Goal: Task Accomplishment & Management: Complete application form

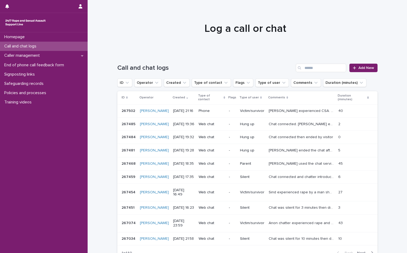
click at [369, 66] on span "Add New" at bounding box center [366, 68] width 16 height 4
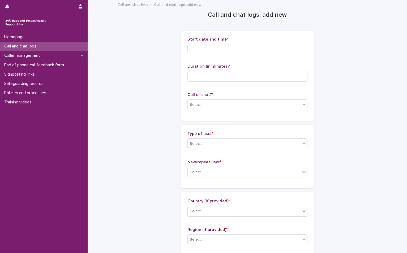
click at [209, 48] on input "text" at bounding box center [208, 48] width 42 height 9
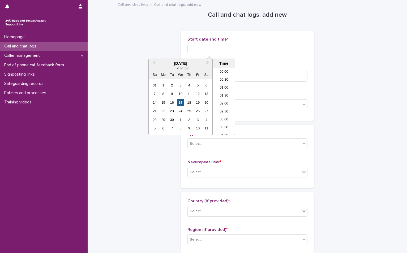
scroll to position [316, 0]
click at [181, 101] on div "17" at bounding box center [180, 102] width 7 height 7
click at [226, 97] on li "21:30" at bounding box center [224, 99] width 23 height 8
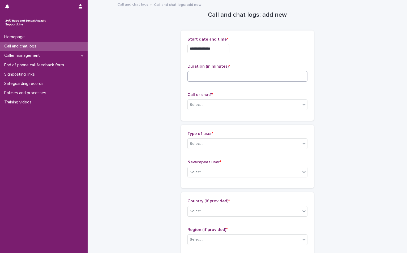
type input "**********"
click at [207, 80] on input at bounding box center [247, 76] width 120 height 11
type input "**"
click at [211, 106] on div "Select..." at bounding box center [244, 105] width 113 height 9
click at [208, 117] on div "Phone" at bounding box center [245, 114] width 119 height 9
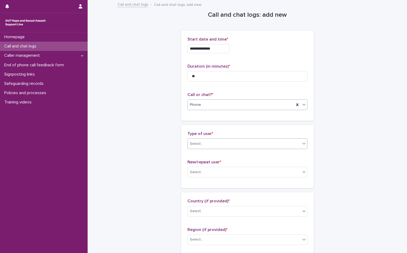
click at [206, 143] on div "Select..." at bounding box center [244, 144] width 113 height 9
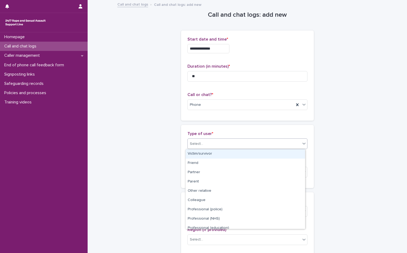
click at [203, 155] on div "Victim/survivor" at bounding box center [245, 153] width 119 height 9
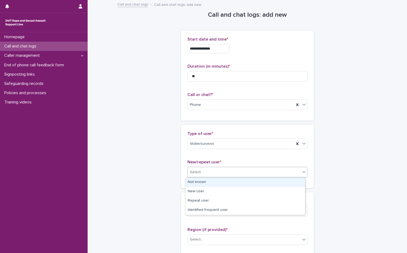
click at [208, 173] on div "Select..." at bounding box center [244, 172] width 113 height 9
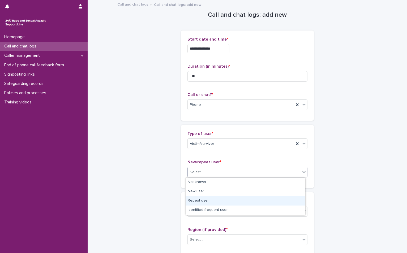
click at [209, 199] on div "Repeat user" at bounding box center [245, 200] width 119 height 9
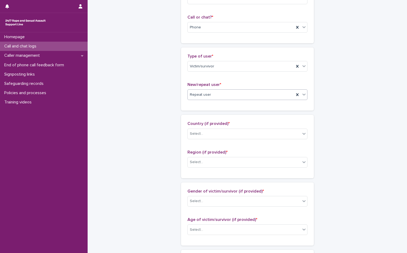
scroll to position [80, 0]
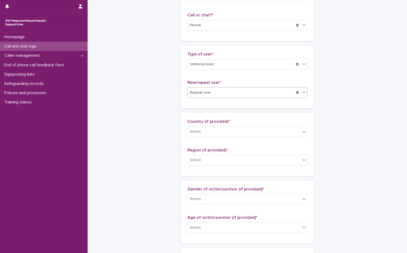
click at [213, 125] on div "Country (if provided) * Select..." at bounding box center [247, 130] width 120 height 22
click at [209, 134] on div "Select..." at bounding box center [244, 131] width 113 height 9
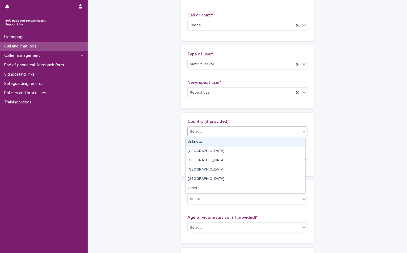
click at [208, 145] on div "Unknown" at bounding box center [245, 142] width 119 height 9
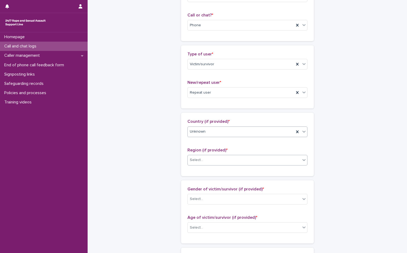
click at [204, 158] on div "Select..." at bounding box center [244, 160] width 113 height 9
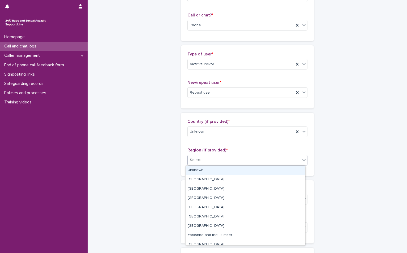
click at [203, 174] on div "Unknown" at bounding box center [245, 170] width 119 height 9
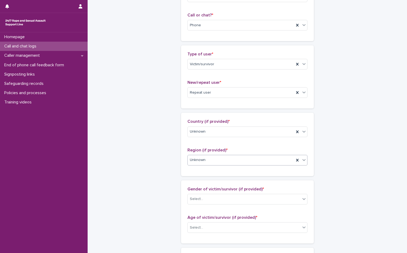
scroll to position [159, 0]
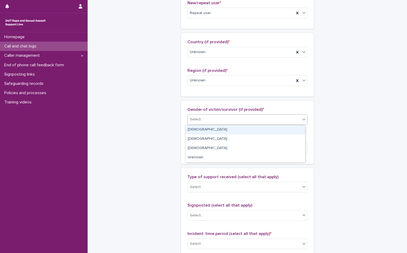
click at [204, 122] on div "Select..." at bounding box center [244, 119] width 113 height 9
click at [203, 126] on div "Female" at bounding box center [245, 129] width 119 height 9
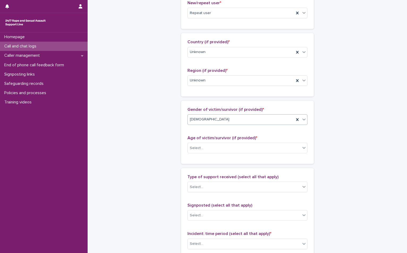
click at [210, 154] on div "Age of victim/survivor (if provided) * Select..." at bounding box center [247, 147] width 120 height 22
click at [210, 151] on div "Select..." at bounding box center [244, 148] width 113 height 9
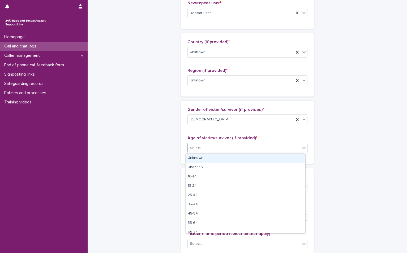
click at [206, 157] on div "Unknown" at bounding box center [245, 158] width 119 height 9
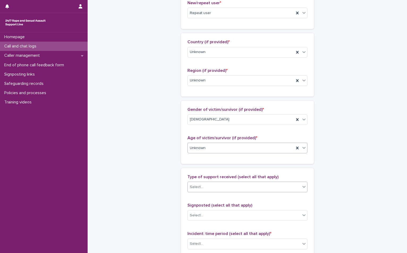
scroll to position [212, 0]
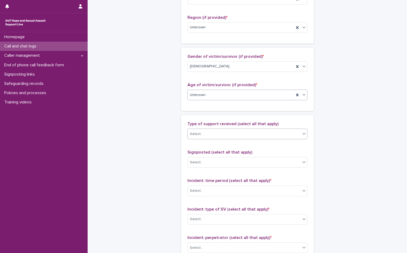
click at [202, 133] on div "Select..." at bounding box center [244, 134] width 113 height 9
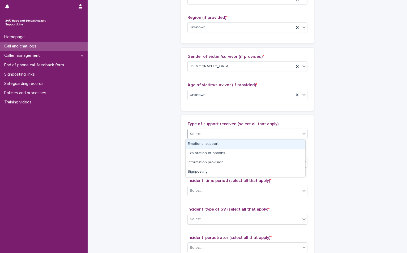
click at [202, 143] on div "Emotional support" at bounding box center [245, 144] width 119 height 9
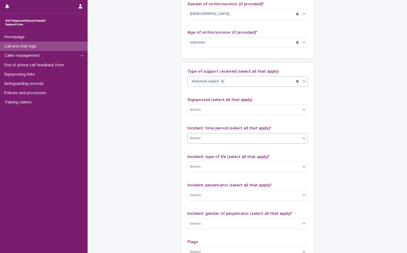
scroll to position [266, 0]
click at [207, 138] on div "Select..." at bounding box center [244, 138] width 113 height 9
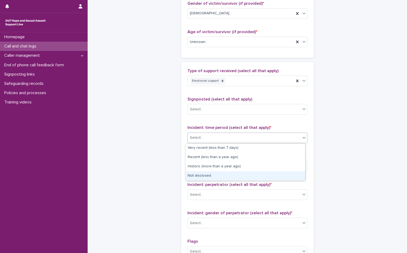
click at [211, 174] on div "Not disclosed" at bounding box center [245, 176] width 119 height 9
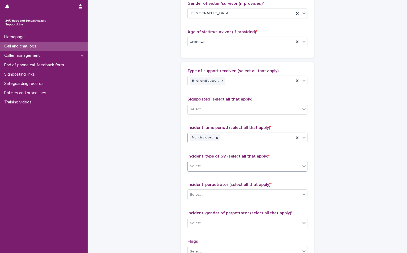
click at [211, 168] on div "Select..." at bounding box center [244, 166] width 113 height 9
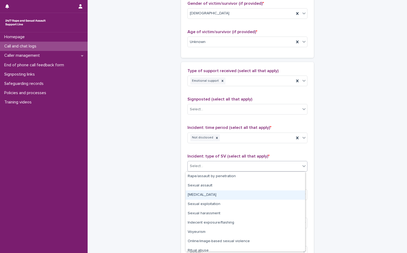
scroll to position [13, 0]
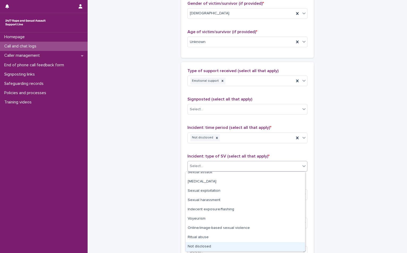
click at [206, 245] on div "Not disclosed" at bounding box center [245, 246] width 119 height 9
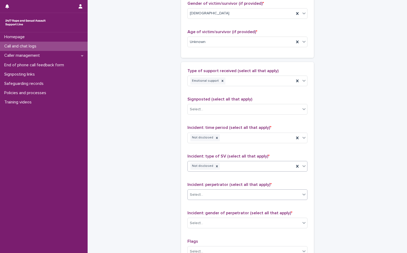
click at [208, 197] on div "Select..." at bounding box center [244, 195] width 113 height 9
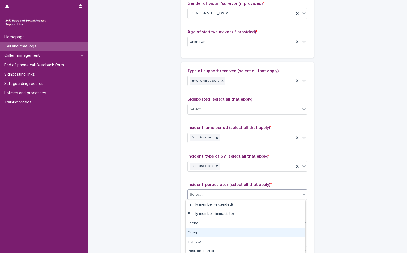
scroll to position [49, 0]
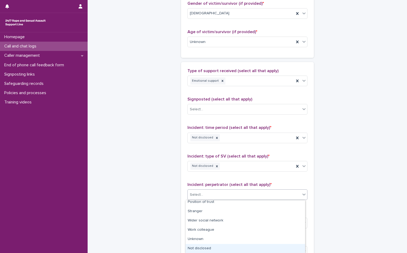
click at [214, 247] on div "Not disclosed" at bounding box center [245, 248] width 119 height 9
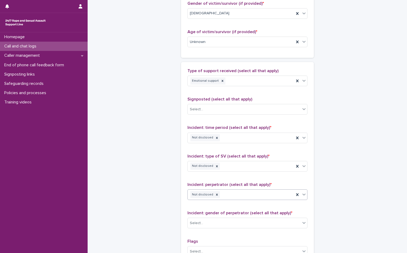
scroll to position [345, 0]
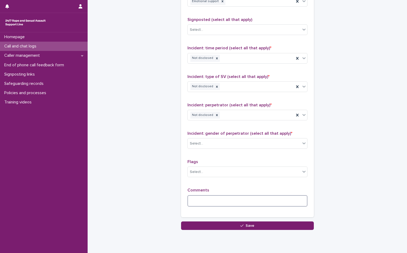
click at [192, 203] on textarea at bounding box center [247, 200] width 120 height 11
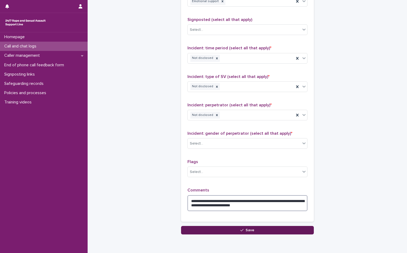
type textarea "**********"
click at [237, 229] on button "Save" at bounding box center [247, 230] width 133 height 8
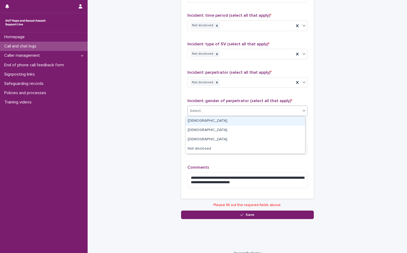
click at [236, 114] on div "Select..." at bounding box center [244, 111] width 113 height 9
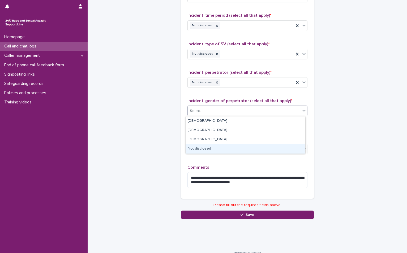
click at [229, 145] on div "Not disclosed" at bounding box center [245, 148] width 119 height 9
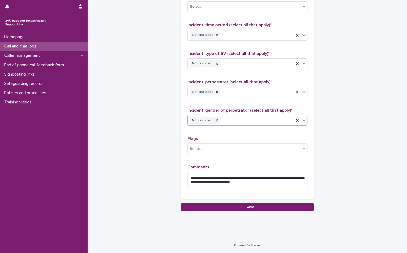
scroll to position [368, 0]
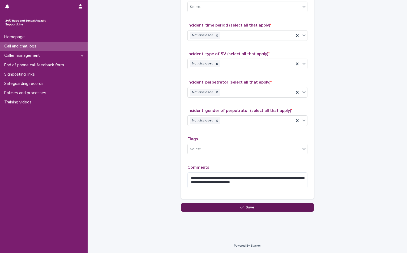
click at [252, 209] on button "Save" at bounding box center [247, 207] width 133 height 8
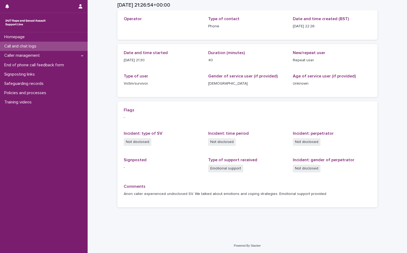
scroll to position [29, 0]
click at [36, 47] on p "Call and chat logs" at bounding box center [21, 46] width 38 height 5
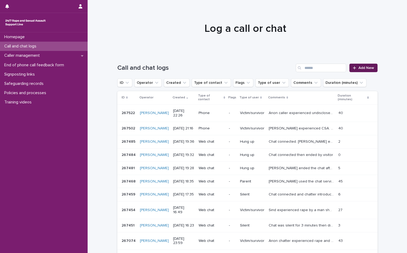
click at [358, 69] on span "Add New" at bounding box center [366, 68] width 16 height 4
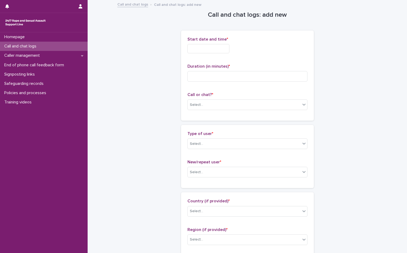
click at [202, 49] on input "text" at bounding box center [208, 48] width 42 height 9
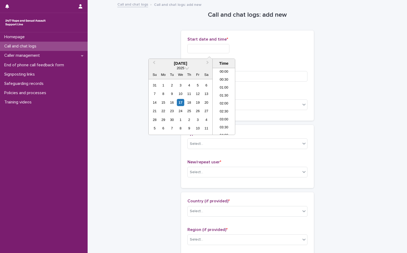
scroll to position [316, 0]
click at [178, 103] on div "17" at bounding box center [180, 102] width 7 height 7
click at [226, 105] on li "22:00" at bounding box center [224, 107] width 23 height 8
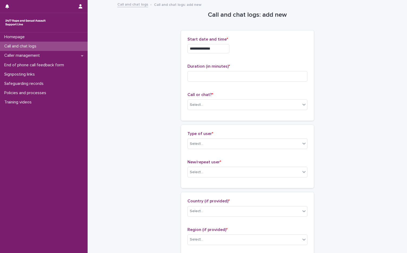
click at [224, 45] on input "**********" at bounding box center [208, 48] width 42 height 9
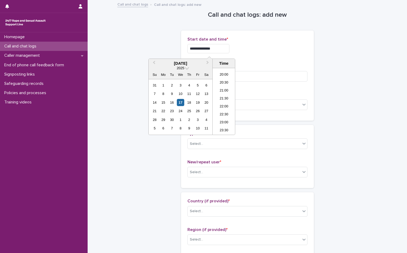
type input "**********"
click at [240, 43] on div "**********" at bounding box center [247, 47] width 120 height 21
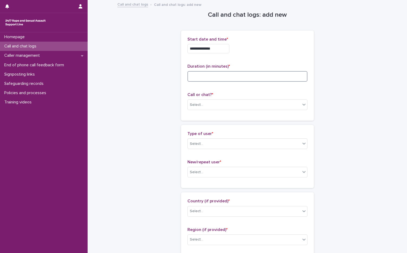
click at [237, 77] on input at bounding box center [247, 76] width 120 height 11
type input "*"
click at [226, 103] on div "Select..." at bounding box center [244, 105] width 113 height 9
click at [218, 115] on div "Phone" at bounding box center [245, 114] width 119 height 9
click at [213, 146] on div "Select..." at bounding box center [244, 144] width 113 height 9
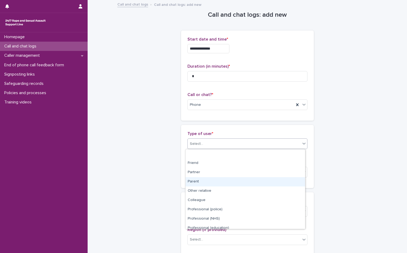
scroll to position [60, 0]
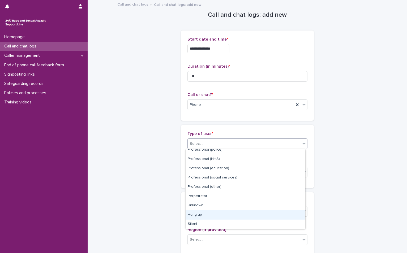
click at [212, 218] on div "Hung up" at bounding box center [245, 215] width 119 height 9
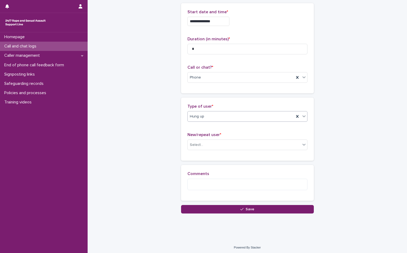
scroll to position [29, 0]
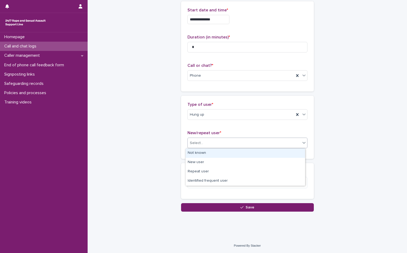
click at [199, 144] on div "Select..." at bounding box center [196, 143] width 13 height 6
click at [199, 155] on div "Not known" at bounding box center [245, 153] width 119 height 9
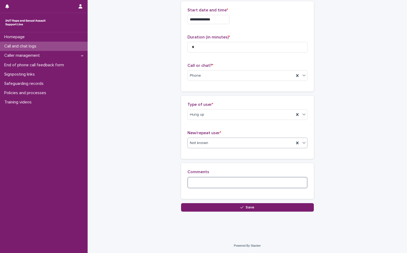
click at [198, 179] on textarea at bounding box center [247, 182] width 120 height 11
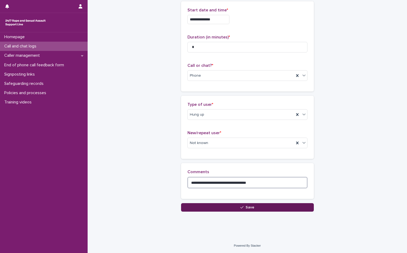
type textarea "**********"
click at [222, 206] on button "Save" at bounding box center [247, 207] width 133 height 8
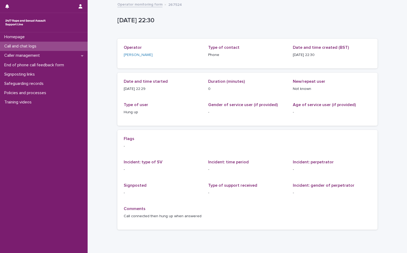
click at [41, 45] on p "Call and chat logs" at bounding box center [21, 46] width 38 height 5
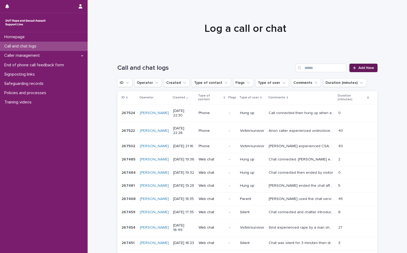
click at [368, 69] on span "Add New" at bounding box center [366, 68] width 16 height 4
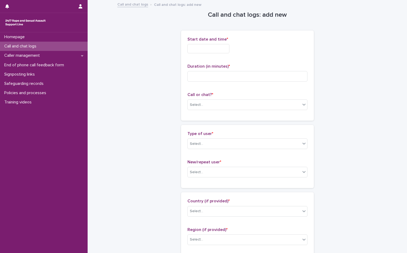
click at [204, 51] on input "text" at bounding box center [208, 48] width 42 height 9
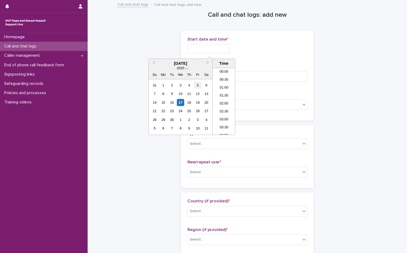
scroll to position [316, 0]
click at [184, 102] on div "17" at bounding box center [180, 102] width 7 height 7
click at [220, 112] on li "22:30" at bounding box center [224, 115] width 23 height 8
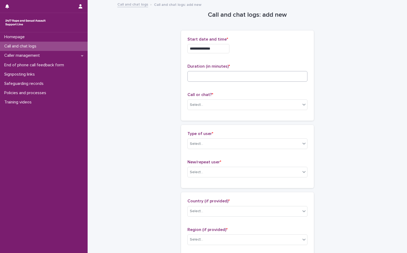
type input "**********"
click at [220, 74] on input at bounding box center [247, 76] width 120 height 11
type input "*"
click at [213, 107] on div "Select..." at bounding box center [244, 105] width 113 height 9
click at [206, 118] on div "Phone" at bounding box center [245, 114] width 119 height 9
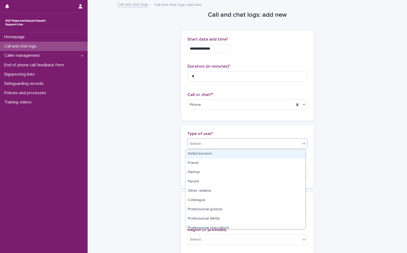
click at [202, 139] on div "Select..." at bounding box center [247, 144] width 120 height 11
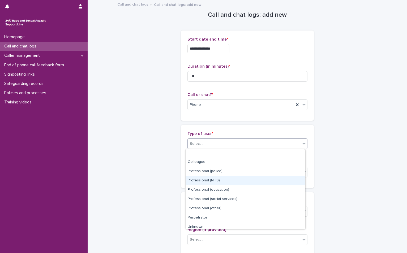
scroll to position [60, 0]
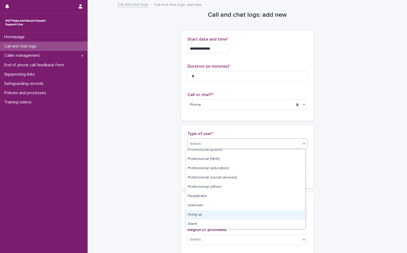
click at [206, 218] on div "Hung up" at bounding box center [245, 215] width 119 height 9
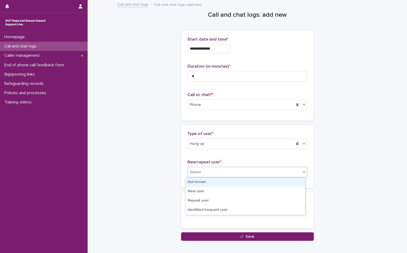
click at [208, 176] on div "Select..." at bounding box center [244, 172] width 113 height 9
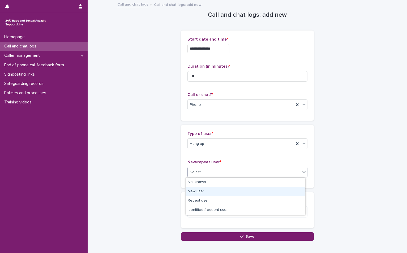
click at [207, 187] on div "New user" at bounding box center [245, 191] width 119 height 9
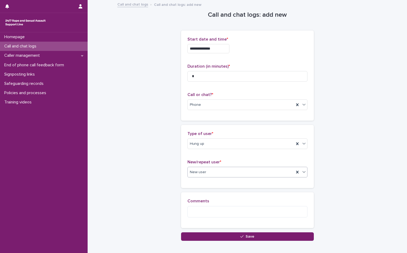
click at [209, 173] on div "New user" at bounding box center [241, 172] width 106 height 9
click at [208, 181] on div "Not known" at bounding box center [245, 182] width 119 height 9
click at [201, 215] on textarea at bounding box center [247, 211] width 120 height 11
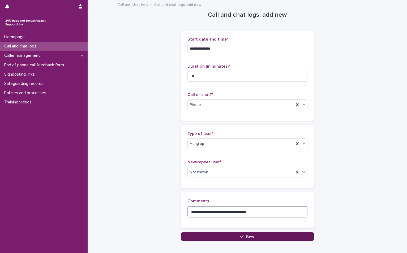
type textarea "**********"
click at [228, 238] on button "Save" at bounding box center [247, 237] width 133 height 8
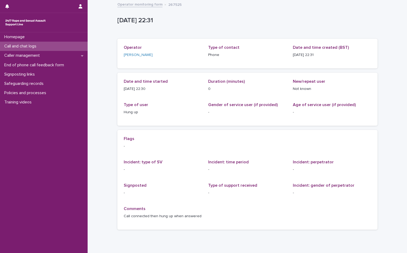
click at [28, 43] on div "Call and chat logs" at bounding box center [44, 46] width 88 height 9
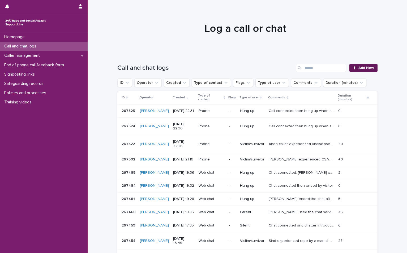
click at [362, 65] on link "Add New" at bounding box center [363, 68] width 28 height 8
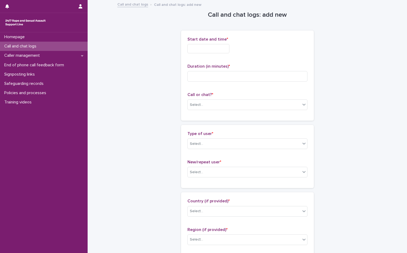
click at [197, 50] on input "text" at bounding box center [208, 48] width 42 height 9
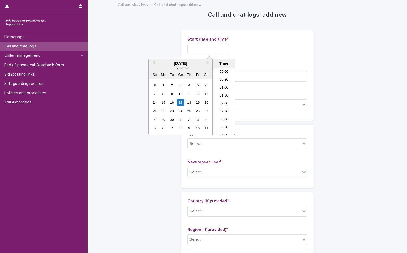
scroll to position [316, 0]
click at [179, 101] on div "17" at bounding box center [180, 102] width 7 height 7
click at [218, 106] on li "22:00" at bounding box center [224, 107] width 23 height 8
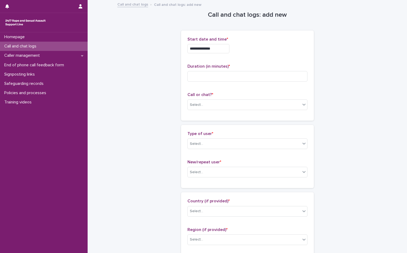
click at [224, 48] on input "**********" at bounding box center [208, 48] width 42 height 9
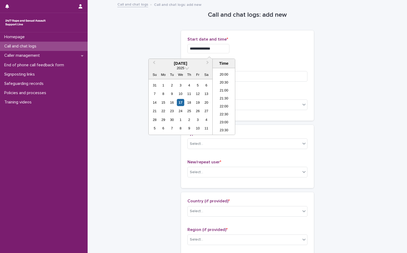
type input "**********"
click at [237, 46] on div "**********" at bounding box center [247, 48] width 120 height 9
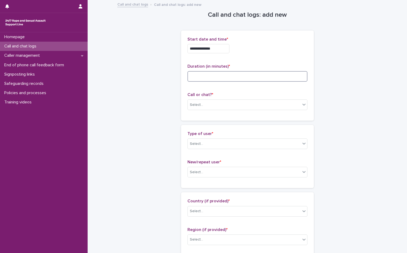
click at [202, 78] on input at bounding box center [247, 76] width 120 height 11
type input "**"
click at [205, 104] on div "Select..." at bounding box center [244, 105] width 113 height 9
click at [203, 116] on div "Phone" at bounding box center [245, 114] width 119 height 9
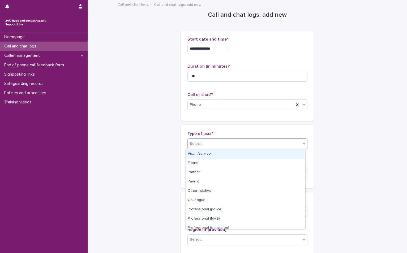
click at [199, 147] on div "Select..." at bounding box center [244, 144] width 113 height 9
click at [199, 155] on div "Victim/survivor" at bounding box center [245, 153] width 119 height 9
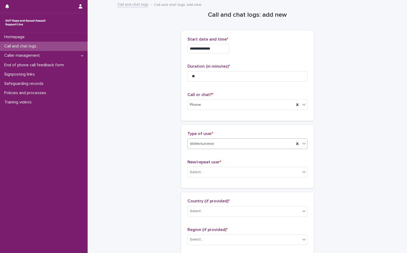
click at [192, 179] on div "New/repeat user * Select..." at bounding box center [247, 171] width 120 height 22
click at [193, 178] on body "**********" at bounding box center [203, 126] width 407 height 253
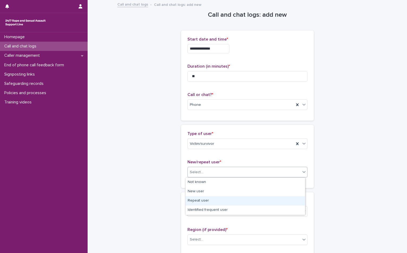
click at [198, 201] on div "Repeat user" at bounding box center [245, 200] width 119 height 9
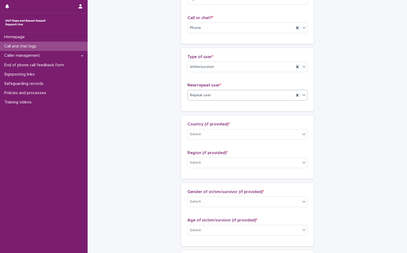
scroll to position [80, 0]
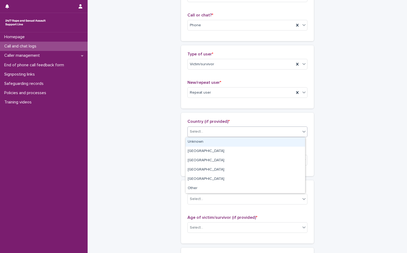
click at [196, 131] on div "Select..." at bounding box center [196, 132] width 13 height 6
click at [193, 143] on div "Unknown" at bounding box center [245, 142] width 119 height 9
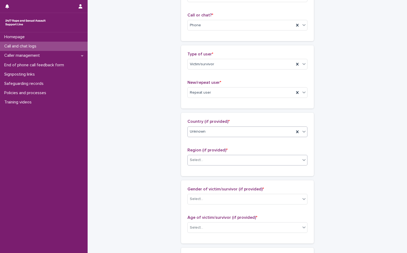
click at [202, 162] on div "Select..." at bounding box center [244, 160] width 113 height 9
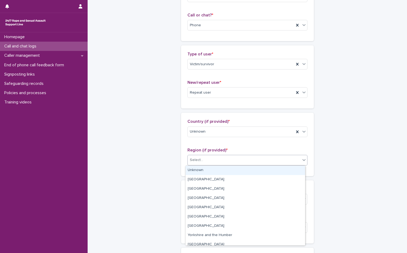
click at [203, 168] on div "Unknown" at bounding box center [245, 170] width 119 height 9
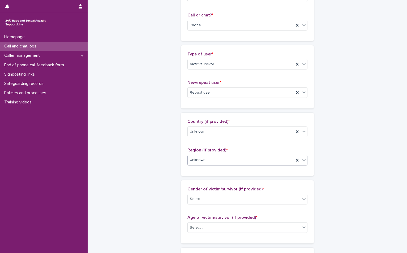
scroll to position [133, 0]
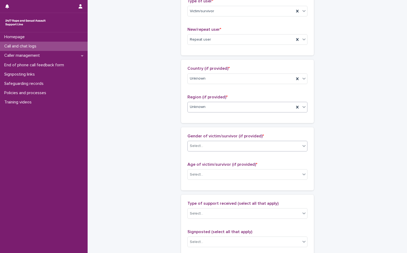
click at [207, 143] on div "Select..." at bounding box center [244, 146] width 113 height 9
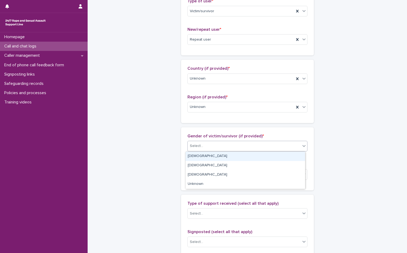
click at [201, 158] on div "Female" at bounding box center [245, 156] width 119 height 9
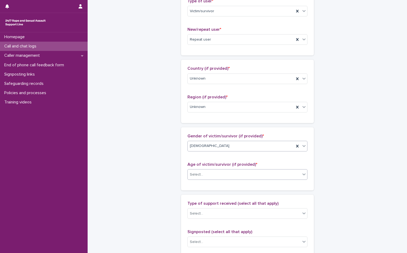
click at [207, 172] on div "Select..." at bounding box center [244, 174] width 113 height 9
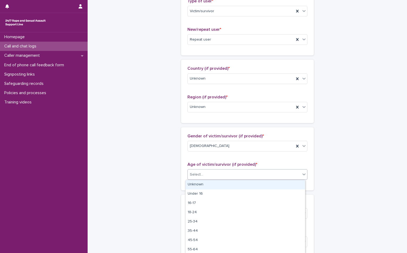
click at [203, 187] on div "Unknown" at bounding box center [245, 184] width 119 height 9
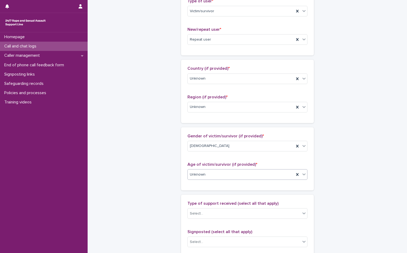
scroll to position [212, 0]
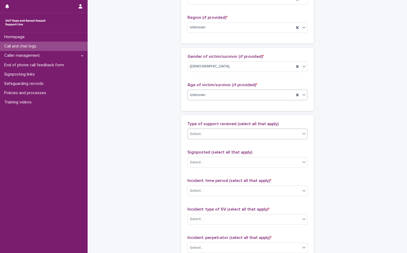
click at [224, 131] on div "Select..." at bounding box center [244, 134] width 113 height 9
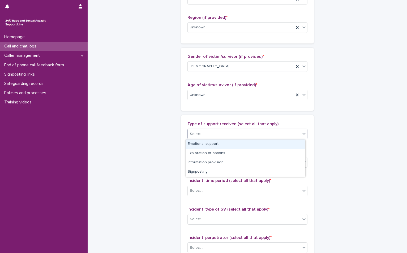
click at [214, 147] on div "Emotional support" at bounding box center [245, 144] width 119 height 9
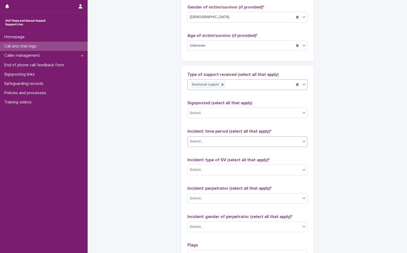
scroll to position [266, 0]
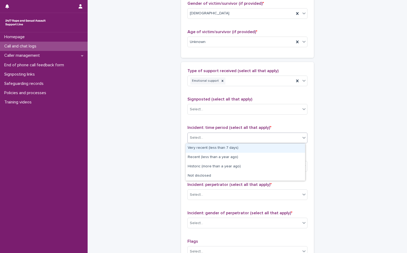
click at [212, 142] on div "Select..." at bounding box center [244, 138] width 113 height 9
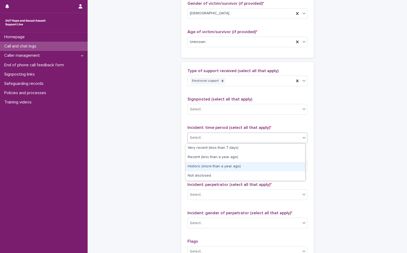
click at [210, 165] on div "Historic (more than a year ago)" at bounding box center [245, 166] width 119 height 9
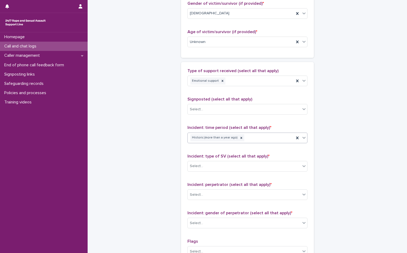
click at [210, 165] on div "Select..." at bounding box center [244, 166] width 113 height 9
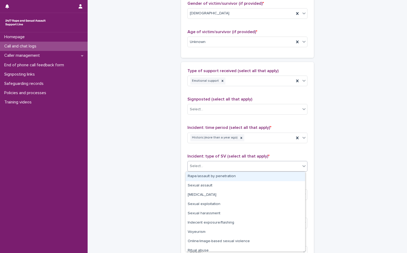
click at [212, 177] on div "Rape/assault by penetration" at bounding box center [245, 176] width 119 height 9
click at [244, 163] on div "Rape/assault by penetration" at bounding box center [241, 166] width 106 height 9
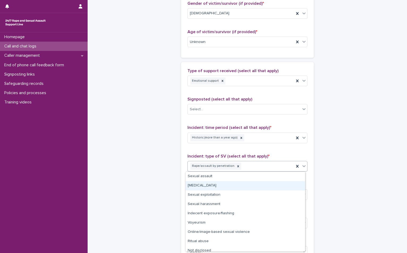
click at [230, 188] on div "Child sexual abuse" at bounding box center [245, 185] width 119 height 9
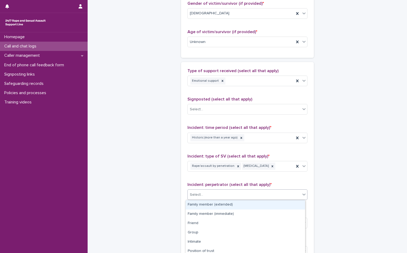
click at [230, 198] on div "Select..." at bounding box center [244, 195] width 113 height 9
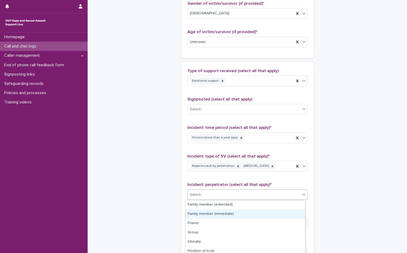
click at [224, 211] on div "Family member (immediate)" at bounding box center [245, 214] width 119 height 9
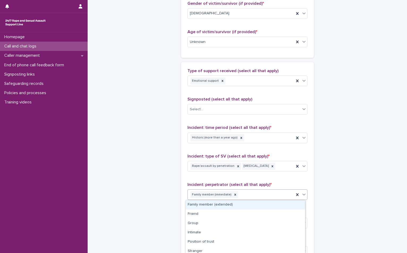
click at [249, 193] on div "Family member (immediate)" at bounding box center [241, 194] width 106 height 9
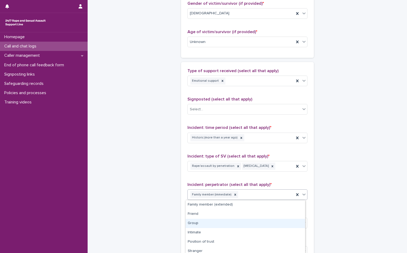
scroll to position [40, 0]
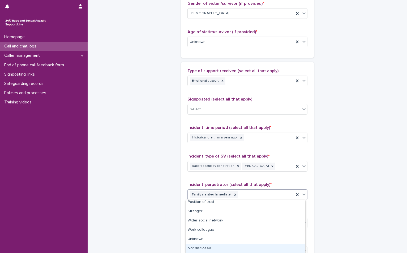
click at [225, 249] on div "Not disclosed" at bounding box center [245, 248] width 119 height 9
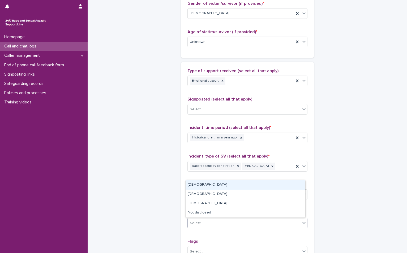
click at [204, 222] on div "Select..." at bounding box center [244, 223] width 113 height 9
click at [203, 183] on div "Male" at bounding box center [245, 185] width 119 height 9
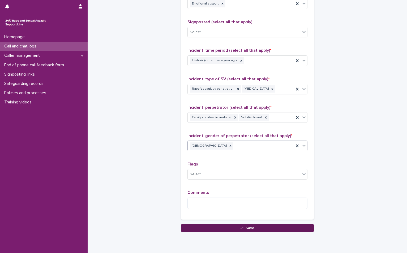
scroll to position [345, 0]
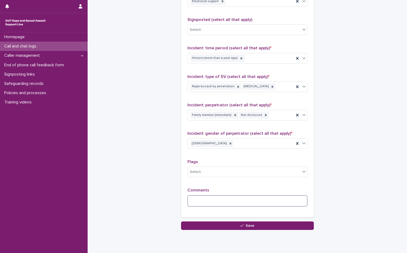
click at [205, 198] on textarea at bounding box center [247, 200] width 120 height 11
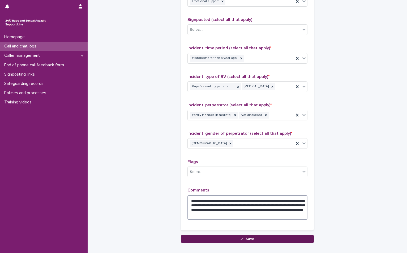
type textarea "**********"
click at [263, 240] on button "Save" at bounding box center [247, 239] width 133 height 8
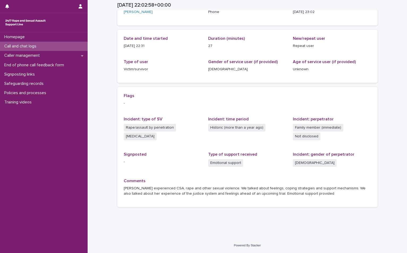
scroll to position [43, 0]
click at [41, 45] on p "Call and chat logs" at bounding box center [21, 46] width 38 height 5
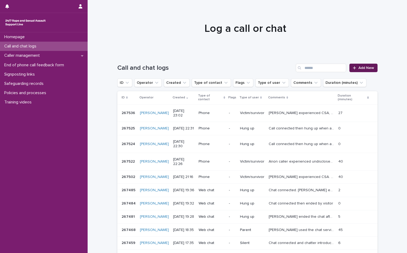
click at [360, 67] on span "Add New" at bounding box center [366, 68] width 16 height 4
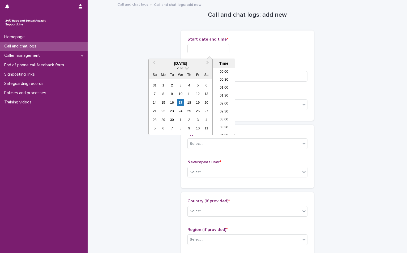
click at [198, 52] on input "text" at bounding box center [208, 48] width 42 height 9
click at [181, 104] on div "17" at bounding box center [180, 102] width 7 height 7
click at [226, 122] on li "23:00" at bounding box center [224, 123] width 23 height 8
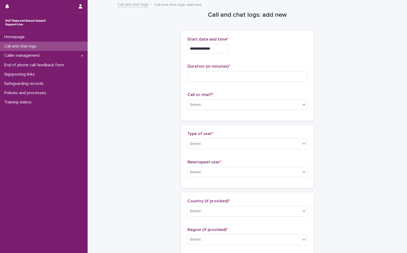
click at [220, 52] on input "**********" at bounding box center [208, 48] width 42 height 9
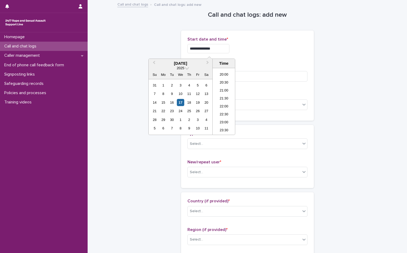
type input "**********"
click at [245, 63] on div "**********" at bounding box center [247, 76] width 120 height 78
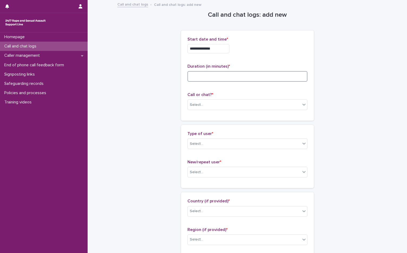
click at [232, 74] on input at bounding box center [247, 76] width 120 height 11
type input "*"
click at [214, 105] on div "Select..." at bounding box center [244, 105] width 113 height 9
click at [212, 113] on div "Phone" at bounding box center [245, 114] width 119 height 9
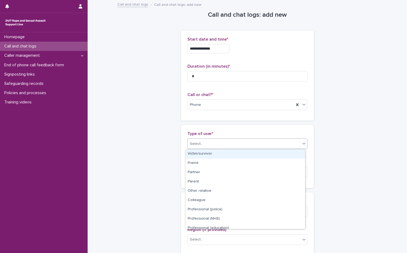
click at [221, 142] on div "Select..." at bounding box center [244, 144] width 113 height 9
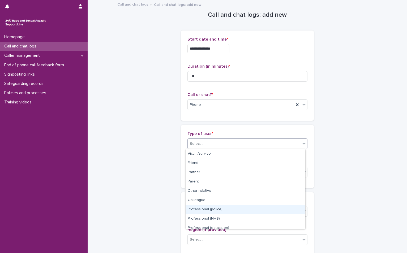
scroll to position [60, 0]
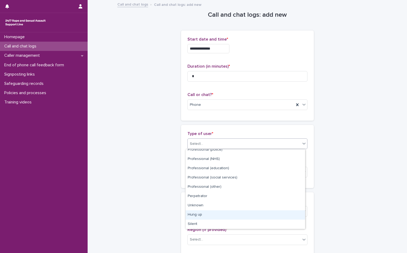
click at [216, 214] on div "Hung up" at bounding box center [245, 215] width 119 height 9
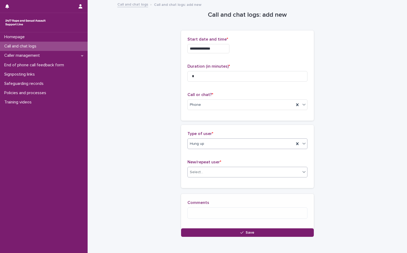
click at [211, 173] on div "Select..." at bounding box center [244, 172] width 113 height 9
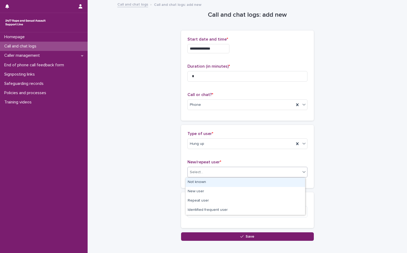
click at [209, 181] on div "Not known" at bounding box center [245, 182] width 119 height 9
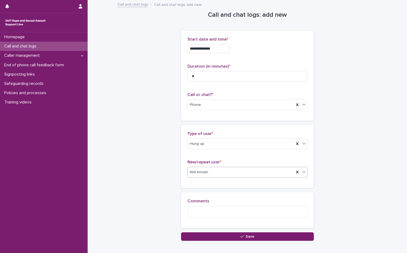
click at [206, 204] on div "Comments" at bounding box center [247, 210] width 120 height 23
click at [206, 207] on textarea at bounding box center [247, 211] width 120 height 11
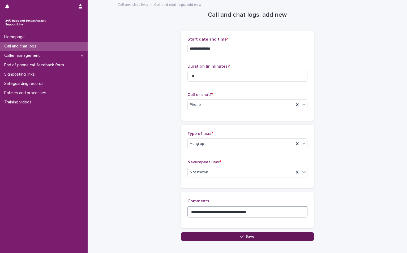
type textarea "**********"
click at [222, 237] on button "Save" at bounding box center [247, 237] width 133 height 8
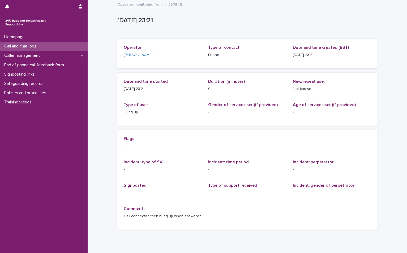
click at [45, 43] on div "Call and chat logs" at bounding box center [44, 46] width 88 height 9
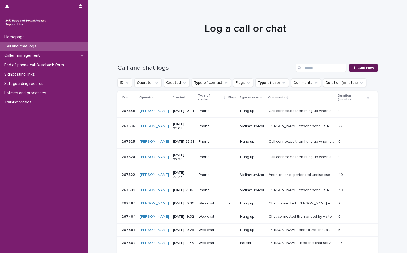
click at [367, 66] on span "Add New" at bounding box center [366, 68] width 16 height 4
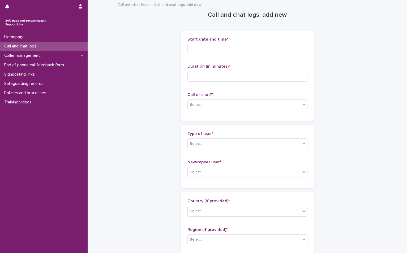
click at [227, 48] on input "text" at bounding box center [208, 48] width 42 height 9
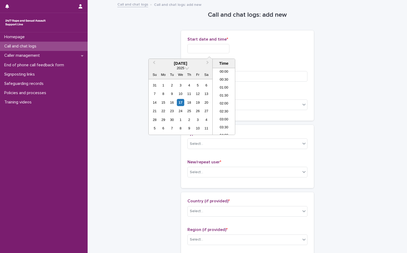
scroll to position [316, 0]
click at [180, 100] on div "17" at bounding box center [180, 102] width 7 height 7
click at [224, 122] on li "23:00" at bounding box center [224, 123] width 23 height 8
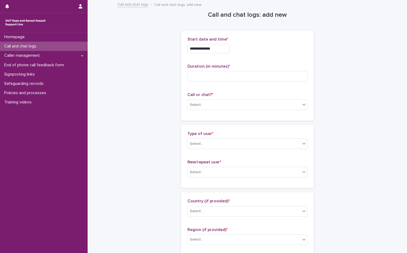
click at [229, 46] on input "**********" at bounding box center [208, 48] width 42 height 9
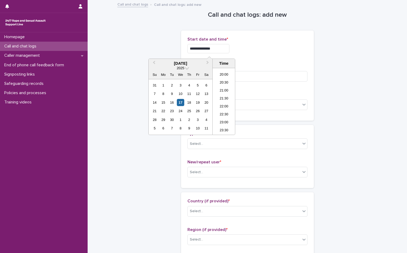
type input "**********"
click at [264, 59] on div "**********" at bounding box center [247, 76] width 120 height 78
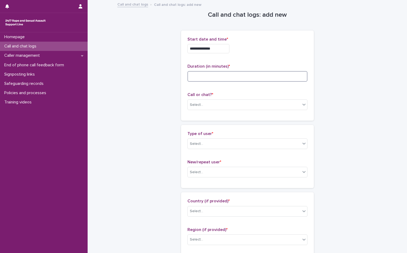
click at [213, 80] on input at bounding box center [247, 76] width 120 height 11
type input "*"
click at [205, 105] on div "Select..." at bounding box center [244, 105] width 113 height 9
click at [201, 118] on div "Phone" at bounding box center [245, 114] width 119 height 9
click at [193, 148] on div "Select..." at bounding box center [244, 144] width 113 height 9
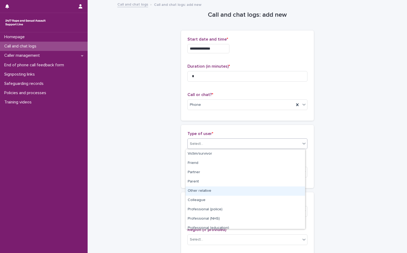
scroll to position [60, 0]
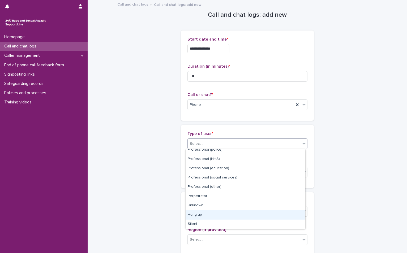
click at [217, 214] on div "Hung up" at bounding box center [245, 215] width 119 height 9
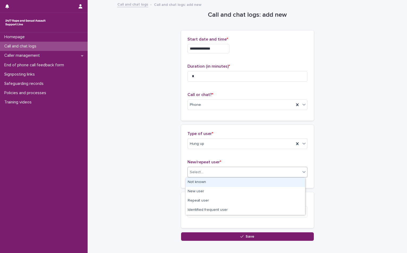
click at [222, 171] on div "Select..." at bounding box center [244, 172] width 113 height 9
click at [201, 182] on div "Not known" at bounding box center [245, 182] width 119 height 9
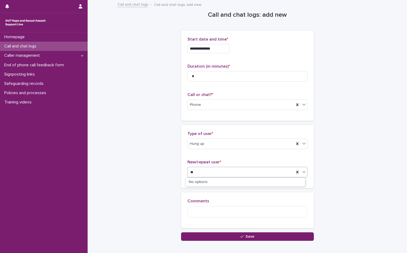
type input "*"
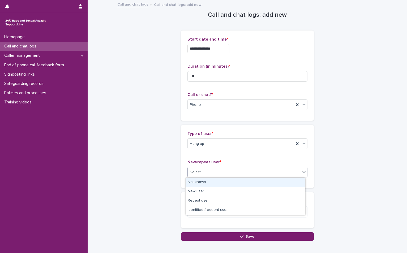
click at [201, 182] on div "Not known" at bounding box center [245, 182] width 119 height 9
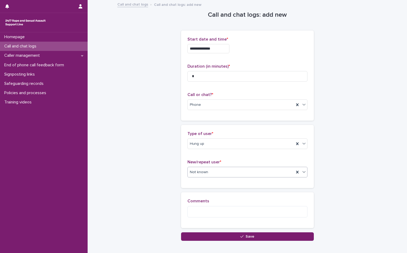
click at [222, 218] on div "Comments" at bounding box center [247, 210] width 120 height 23
click at [228, 214] on textarea at bounding box center [247, 211] width 120 height 11
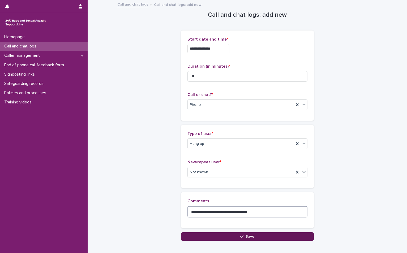
type textarea "**********"
click at [241, 234] on button "Save" at bounding box center [247, 237] width 133 height 8
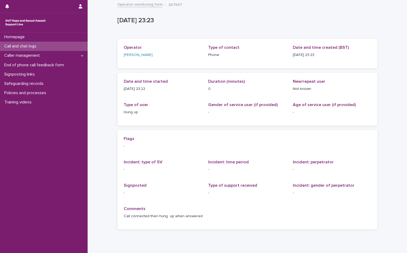
click at [45, 45] on div "Call and chat logs" at bounding box center [44, 46] width 88 height 9
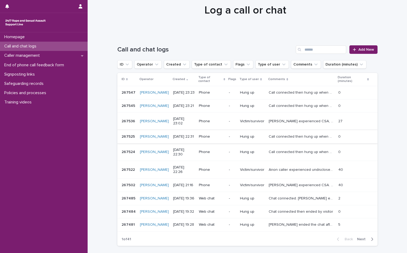
scroll to position [40, 0]
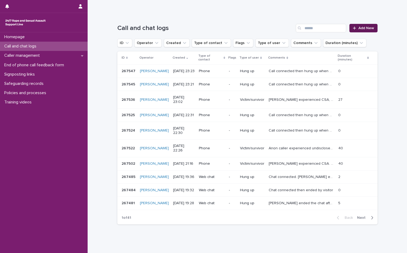
click at [355, 28] on div at bounding box center [355, 28] width 5 height 4
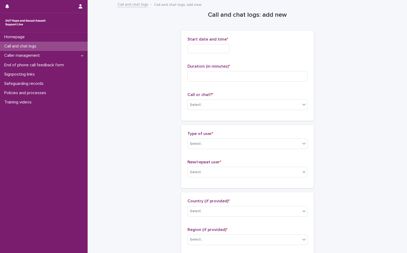
click at [195, 46] on input "text" at bounding box center [208, 48] width 42 height 9
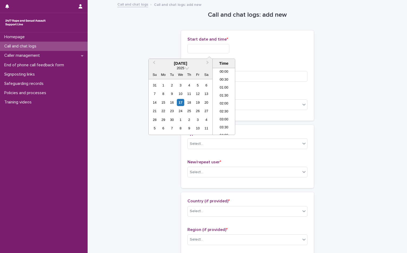
scroll to position [316, 0]
click at [181, 103] on div "17" at bounding box center [180, 102] width 7 height 7
click at [228, 125] on li "23:00" at bounding box center [224, 123] width 23 height 8
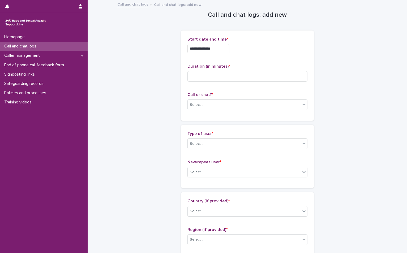
click at [228, 45] on input "**********" at bounding box center [208, 48] width 42 height 9
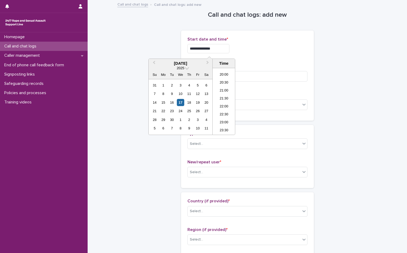
type input "**********"
click at [261, 54] on div "**********" at bounding box center [247, 47] width 120 height 21
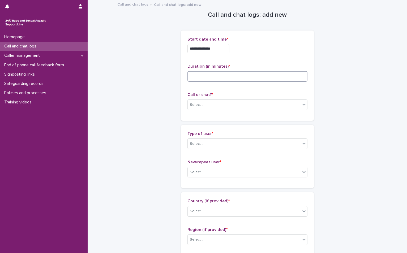
click at [221, 81] on input at bounding box center [247, 76] width 120 height 11
type input "**"
click at [215, 101] on div "Select..." at bounding box center [244, 105] width 113 height 9
click at [201, 117] on div "Phone" at bounding box center [245, 114] width 119 height 9
click at [204, 143] on input "text" at bounding box center [204, 144] width 1 height 5
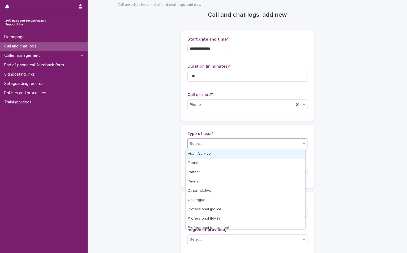
click at [200, 157] on div "Victim/survivor" at bounding box center [245, 153] width 119 height 9
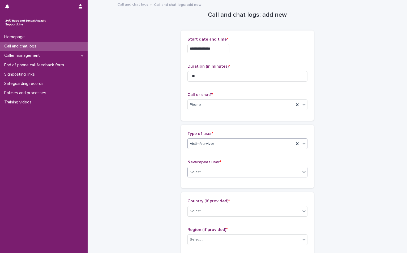
click at [210, 172] on div "Select..." at bounding box center [244, 172] width 113 height 9
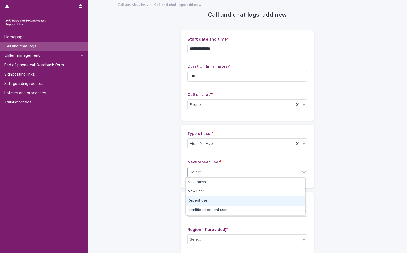
click at [204, 204] on div "Repeat user" at bounding box center [245, 200] width 119 height 9
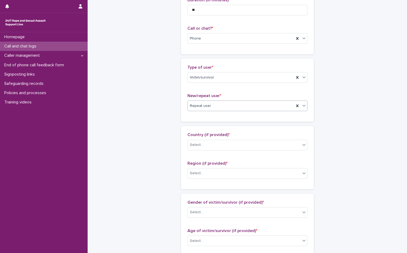
scroll to position [106, 0]
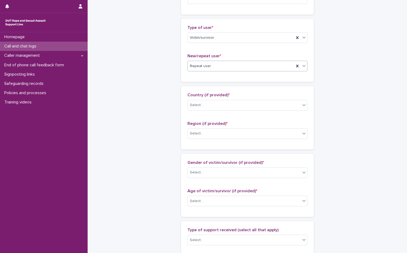
click at [209, 99] on div "Country (if provided) * Select..." at bounding box center [247, 104] width 120 height 22
click at [207, 105] on div "Select..." at bounding box center [244, 105] width 113 height 9
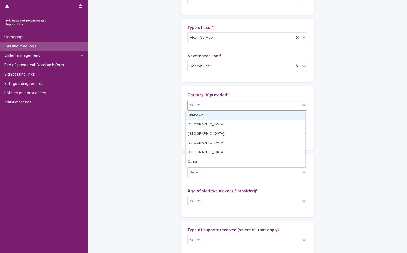
click at [202, 117] on div "Unknown" at bounding box center [245, 115] width 119 height 9
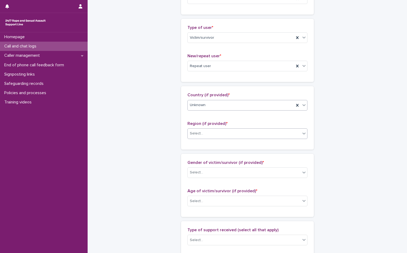
click at [215, 135] on div "Select..." at bounding box center [244, 133] width 113 height 9
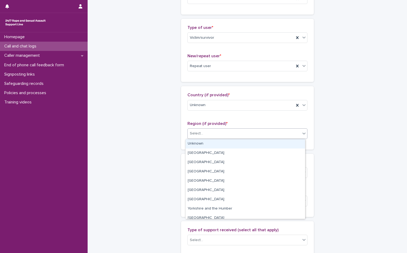
click at [212, 142] on div "Unknown" at bounding box center [245, 143] width 119 height 9
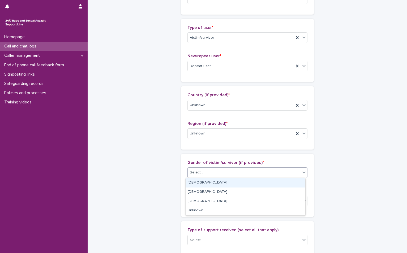
click at [219, 173] on div "Select..." at bounding box center [244, 172] width 113 height 9
click at [214, 184] on div "Female" at bounding box center [245, 182] width 119 height 9
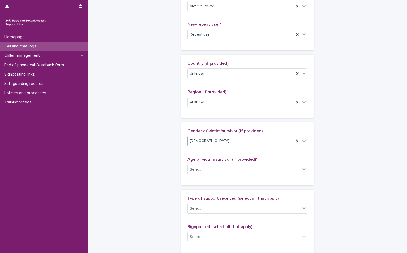
scroll to position [186, 0]
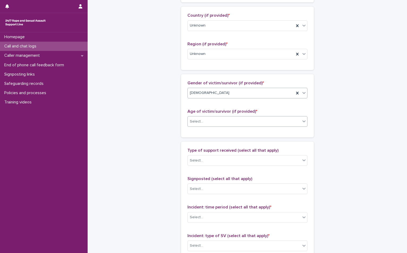
click at [211, 122] on div "Select..." at bounding box center [244, 121] width 113 height 9
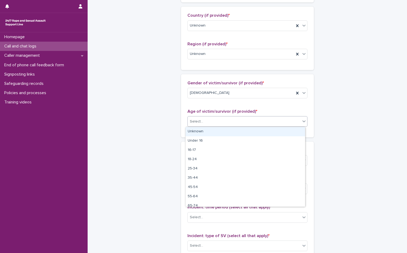
click at [208, 133] on div "Unknown" at bounding box center [245, 131] width 119 height 9
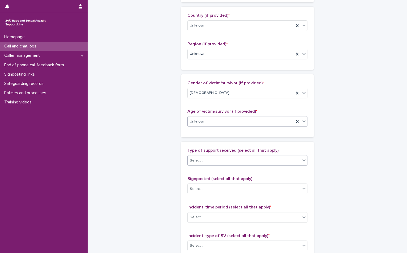
click at [208, 162] on div "Select..." at bounding box center [244, 160] width 113 height 9
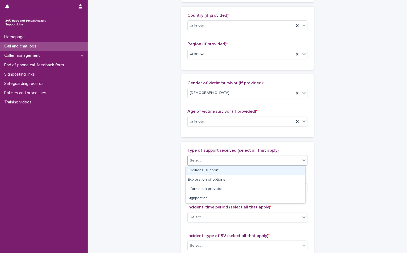
click at [207, 170] on div "Emotional support" at bounding box center [245, 170] width 119 height 9
click at [229, 160] on div "Emotional support" at bounding box center [241, 160] width 106 height 9
click at [235, 168] on div "Exploration of options" at bounding box center [245, 170] width 119 height 9
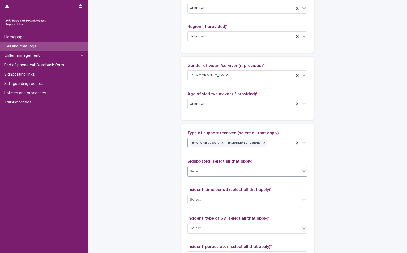
scroll to position [239, 0]
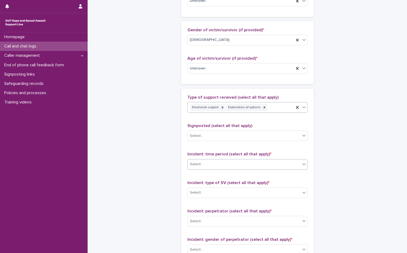
click at [211, 167] on div "Select..." at bounding box center [244, 164] width 113 height 9
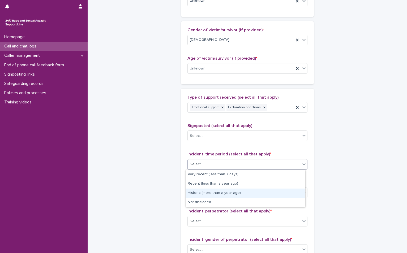
click at [204, 195] on div "Historic (more than a year ago)" at bounding box center [245, 193] width 119 height 9
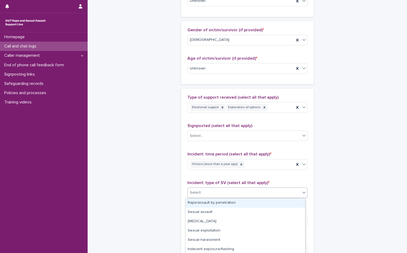
click at [208, 194] on div "Select..." at bounding box center [244, 193] width 113 height 9
click at [208, 203] on div "Rape/assault by penetration" at bounding box center [245, 203] width 119 height 9
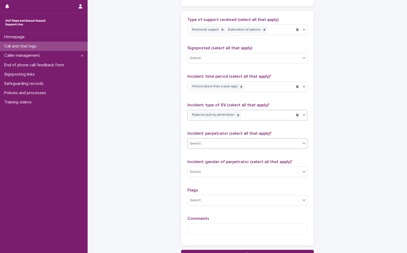
scroll to position [319, 0]
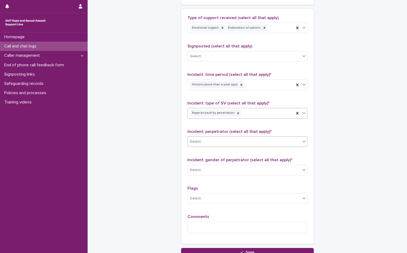
click at [220, 138] on div "Select..." at bounding box center [244, 142] width 113 height 9
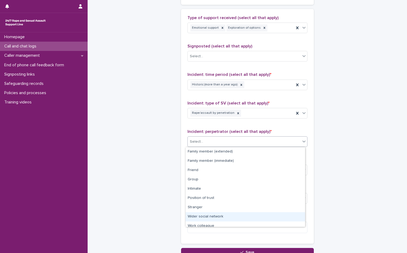
click at [225, 217] on div "Wider social network" at bounding box center [245, 216] width 119 height 9
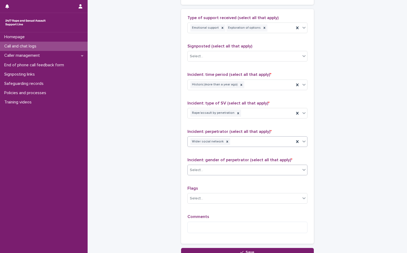
click at [223, 174] on div "Select..." at bounding box center [244, 170] width 113 height 9
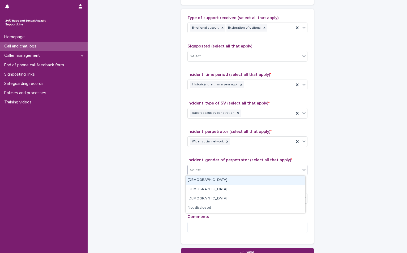
click at [222, 177] on div "Male" at bounding box center [245, 180] width 119 height 9
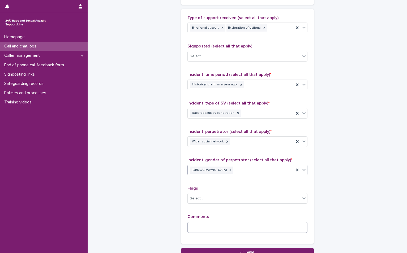
click at [221, 229] on textarea at bounding box center [247, 227] width 120 height 11
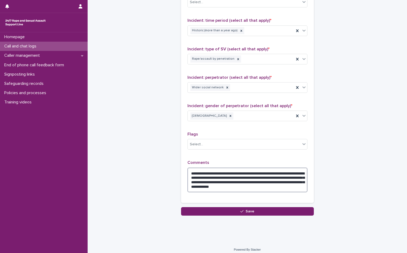
scroll to position [377, 0]
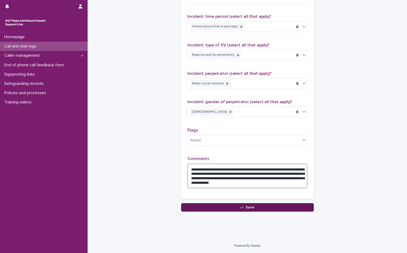
type textarea "**********"
click at [258, 208] on button "Save" at bounding box center [247, 207] width 133 height 8
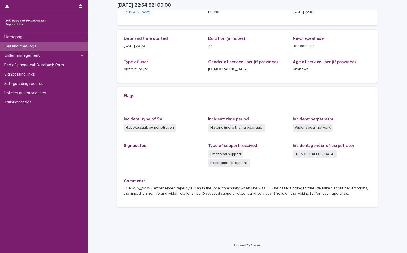
scroll to position [34, 0]
